Goal: Navigation & Orientation: Find specific page/section

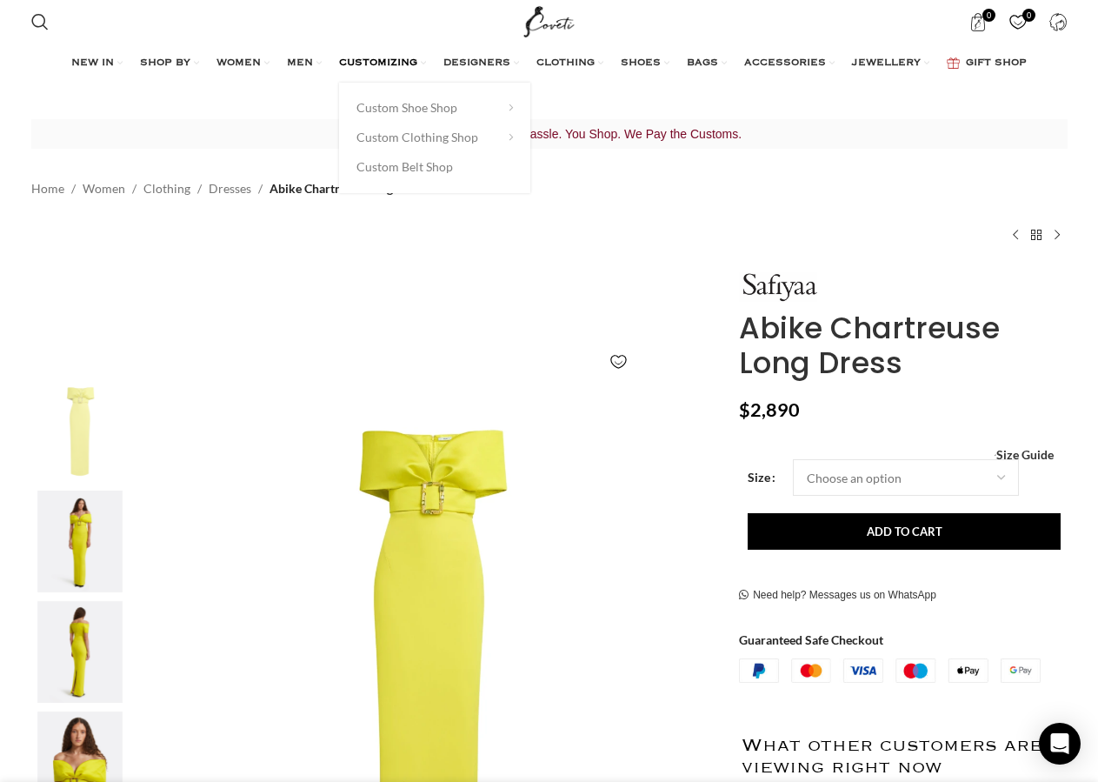
click at [382, 63] on span "CUSTOMIZING" at bounding box center [378, 64] width 78 height 14
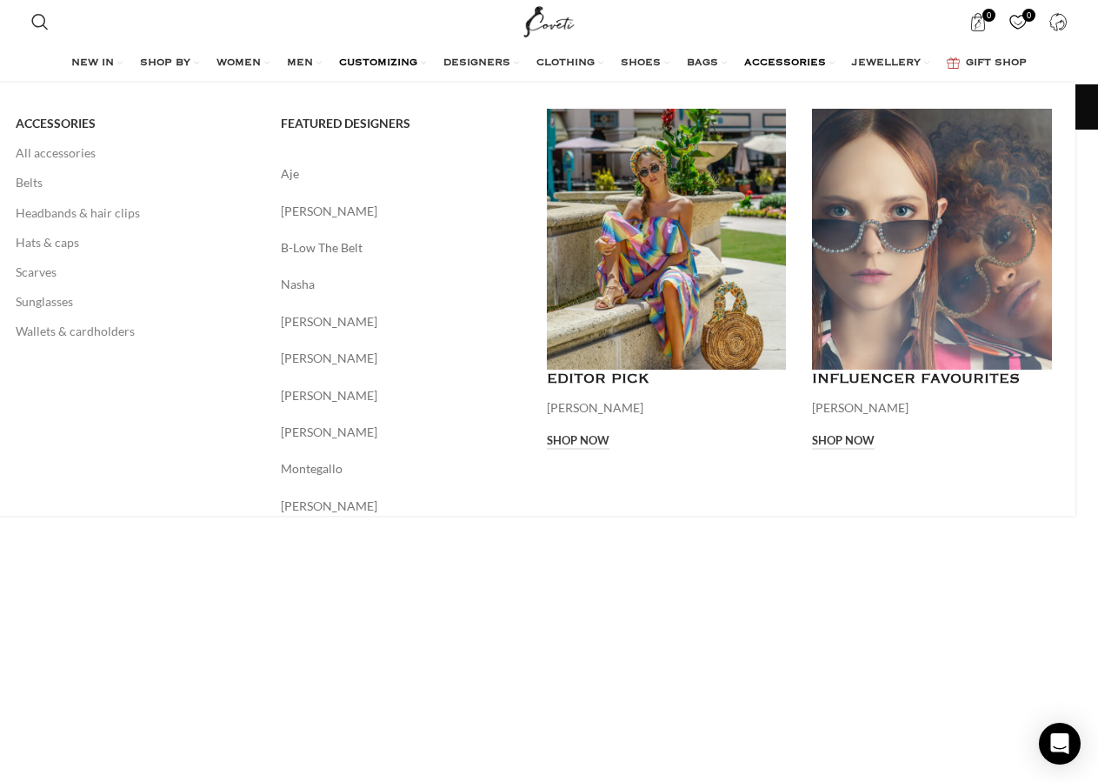
click at [768, 61] on span "ACCESSORIES" at bounding box center [785, 64] width 82 height 14
click at [94, 156] on link "All accessories" at bounding box center [136, 153] width 240 height 30
